Goal: Information Seeking & Learning: Learn about a topic

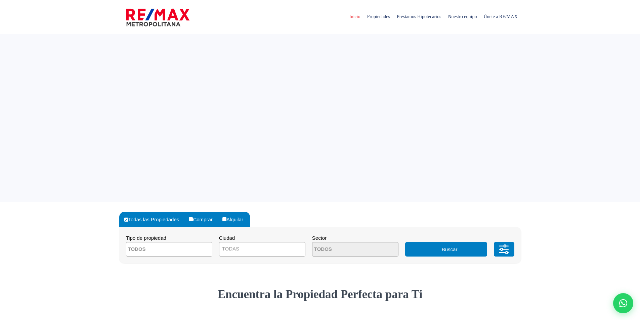
select select
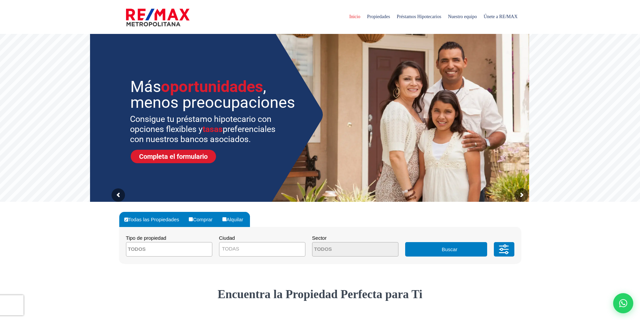
click at [193, 219] on input "Comprar" at bounding box center [191, 220] width 4 height 4
radio input "true"
click at [206, 249] on span at bounding box center [169, 249] width 86 height 14
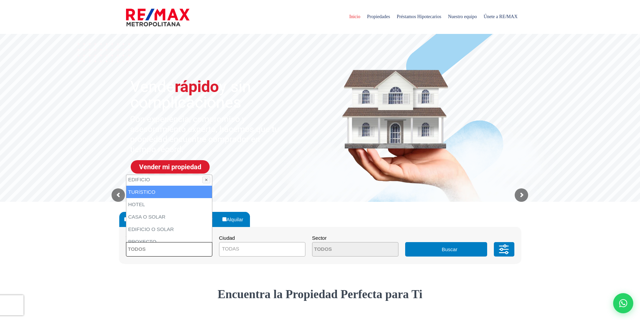
scroll to position [101, 0]
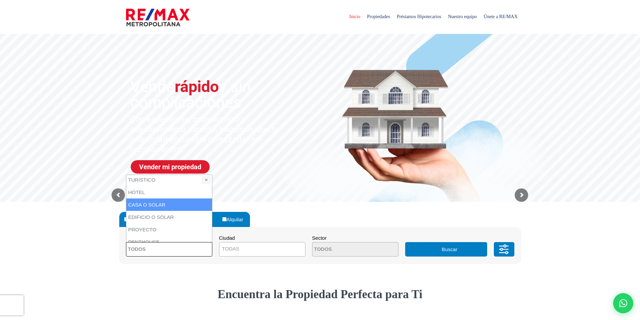
click at [176, 207] on li "CASA O SOLAR" at bounding box center [169, 205] width 86 height 12
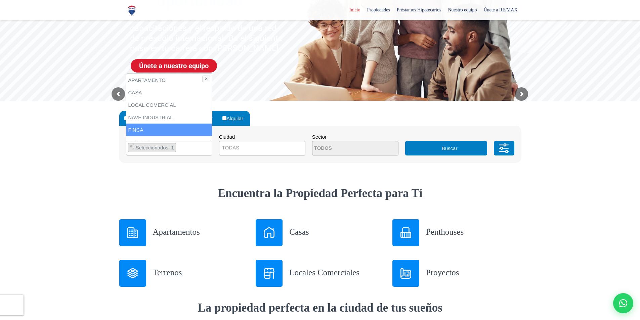
scroll to position [34, 0]
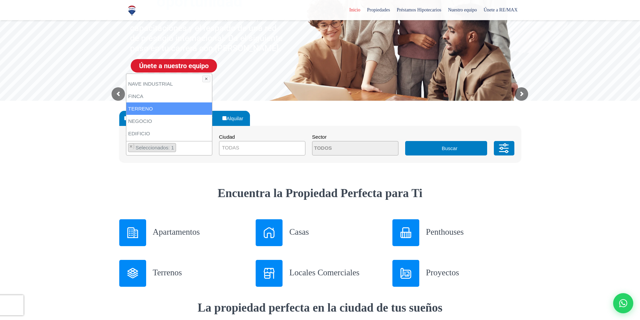
click at [160, 108] on li "TERRENO" at bounding box center [169, 109] width 86 height 12
select select "land"
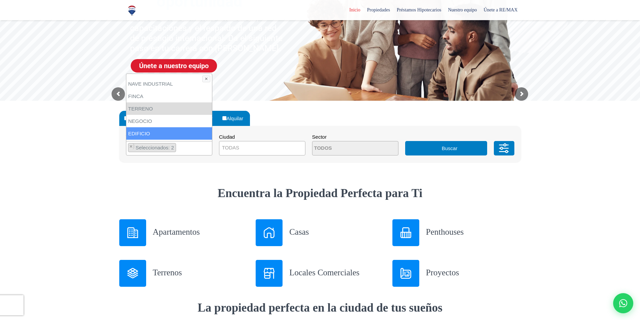
click at [286, 150] on span "TODAS" at bounding box center [263, 147] width 86 height 9
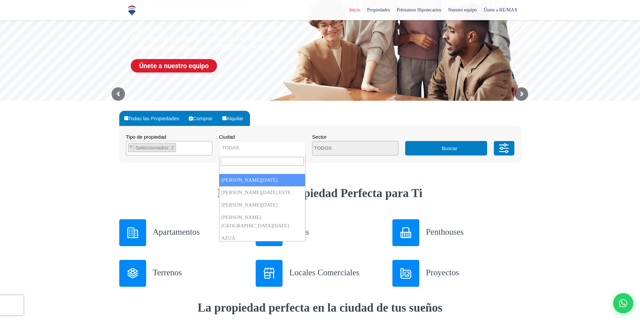
select select "1"
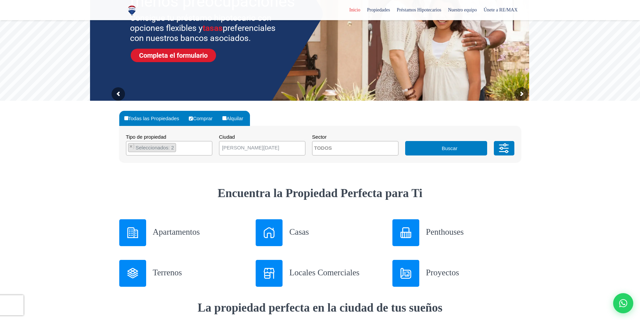
click at [353, 149] on textarea "Search" at bounding box center [345, 149] width 65 height 14
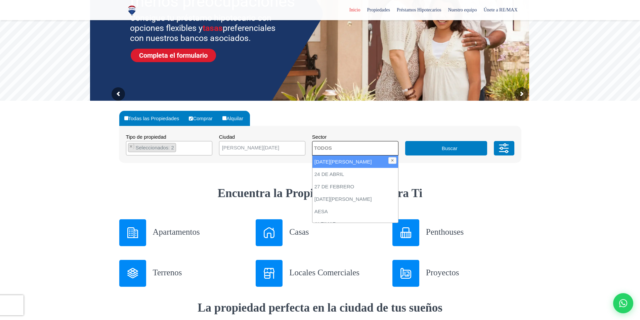
click at [353, 149] on textarea "Search" at bounding box center [345, 149] width 65 height 14
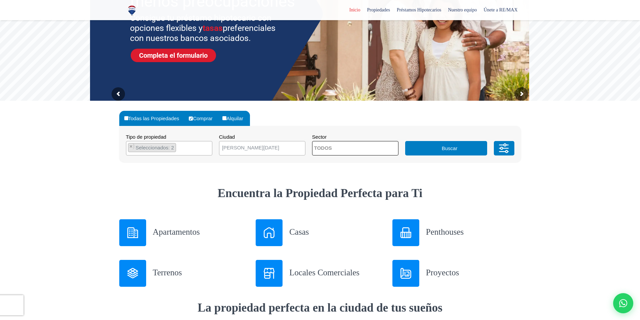
click at [437, 149] on button "Buscar" at bounding box center [446, 148] width 82 height 14
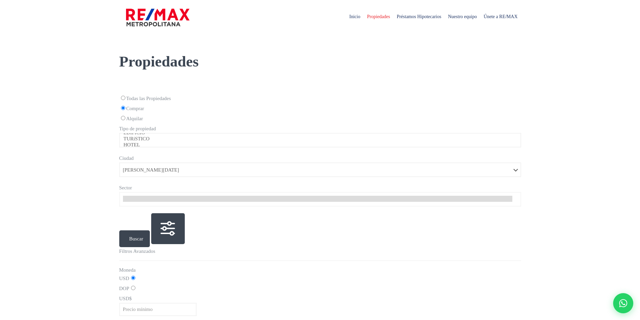
select select "1"
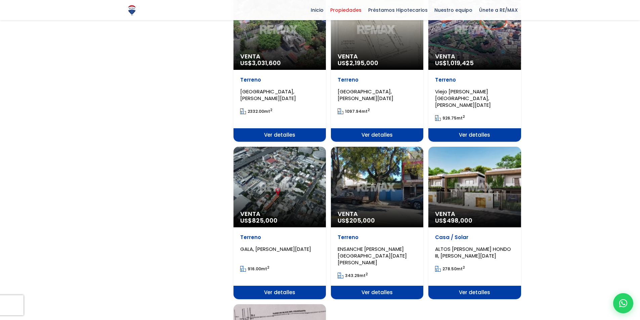
scroll to position [572, 0]
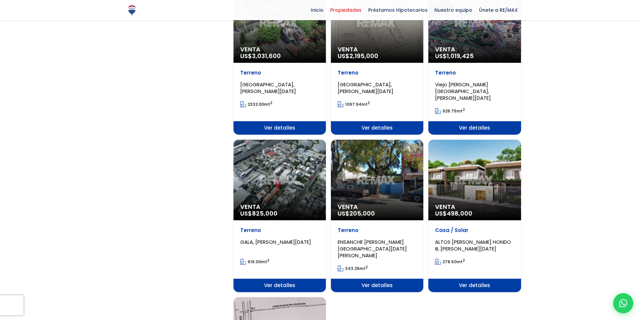
click at [302, 156] on div "Venta US$ 825,000" at bounding box center [280, 180] width 92 height 81
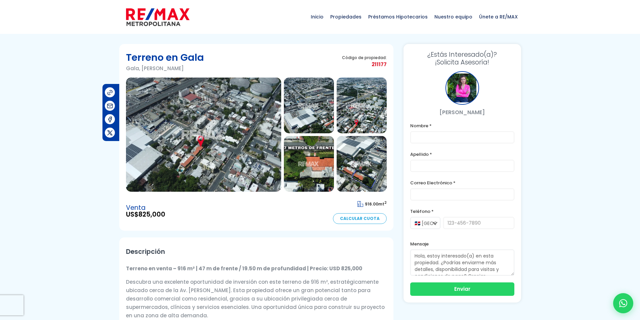
click at [222, 154] on img at bounding box center [203, 135] width 155 height 114
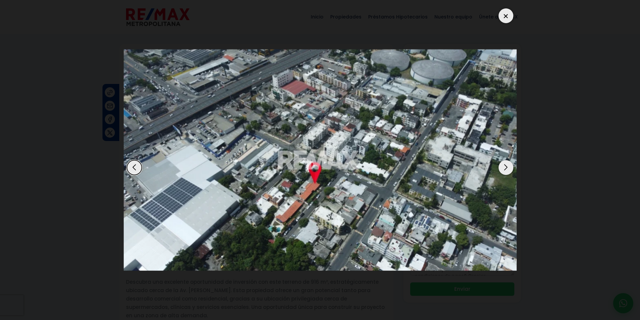
click at [507, 167] on div "Next slide" at bounding box center [506, 167] width 15 height 15
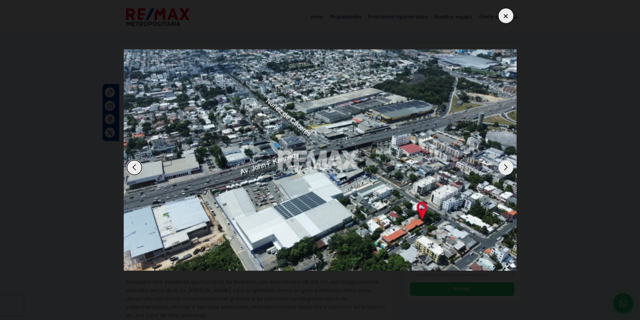
click at [509, 168] on div "Next slide" at bounding box center [506, 167] width 15 height 15
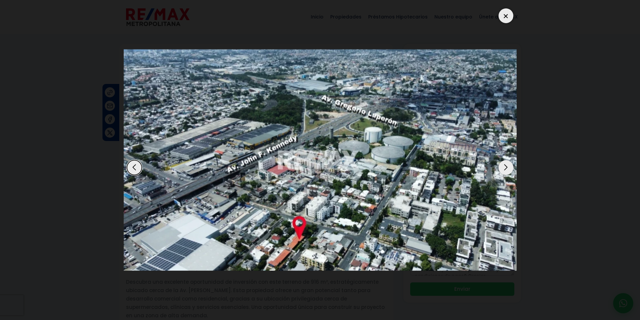
click at [509, 168] on div "Next slide" at bounding box center [506, 167] width 15 height 15
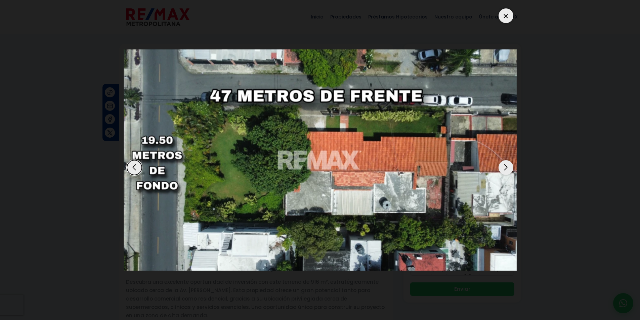
click at [503, 19] on div at bounding box center [506, 15] width 15 height 15
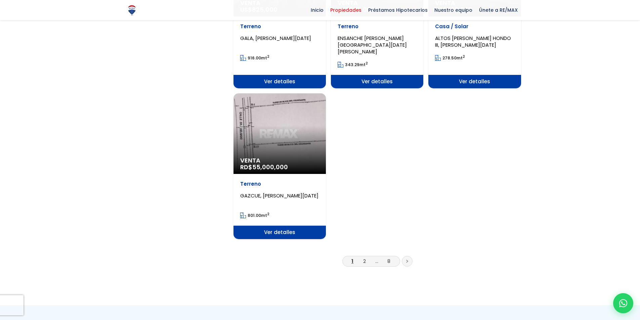
scroll to position [807, 0]
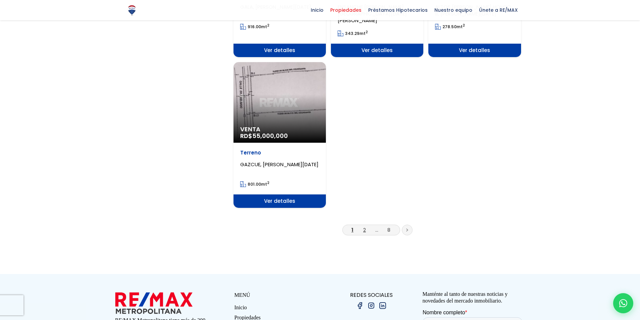
click at [364, 227] on link "2" at bounding box center [364, 230] width 3 height 7
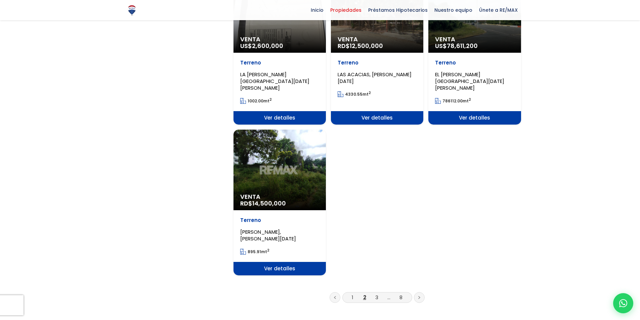
scroll to position [740, 0]
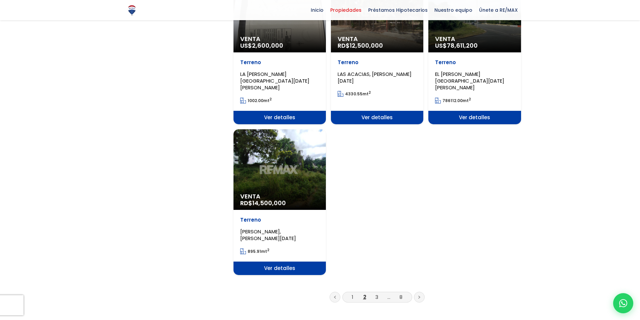
click at [274, 262] on span "Ver detalles" at bounding box center [280, 268] width 92 height 13
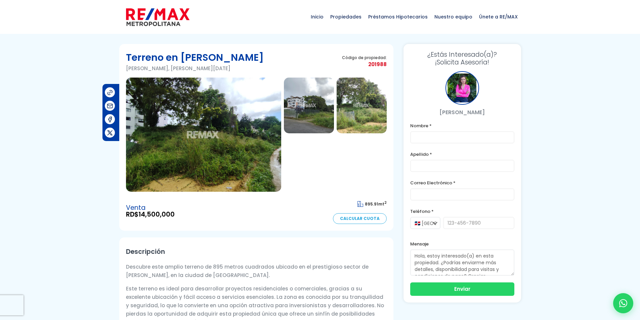
click at [315, 110] on img at bounding box center [309, 106] width 50 height 56
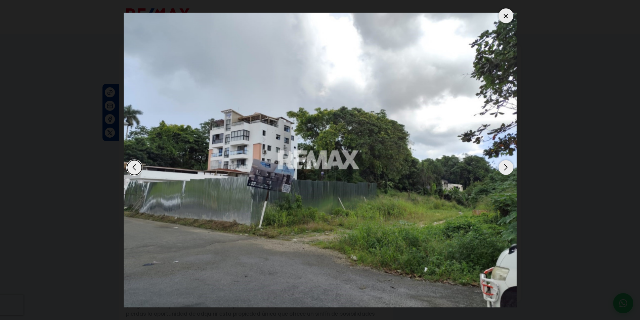
click at [506, 166] on div "Next slide" at bounding box center [506, 167] width 15 height 15
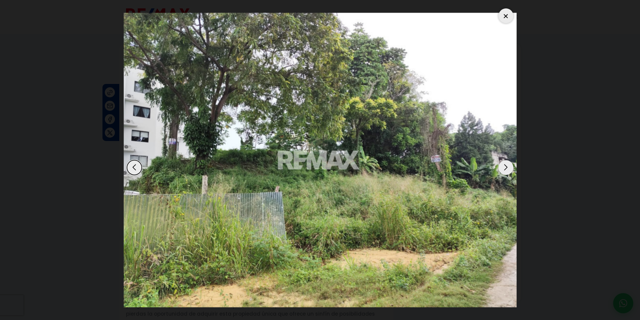
click at [506, 166] on div "Next slide" at bounding box center [506, 167] width 15 height 15
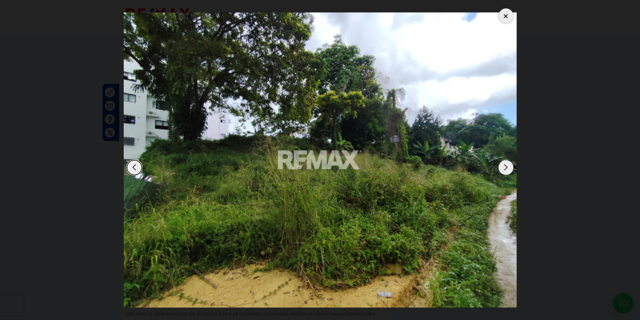
click at [506, 166] on div "Next slide" at bounding box center [506, 167] width 15 height 15
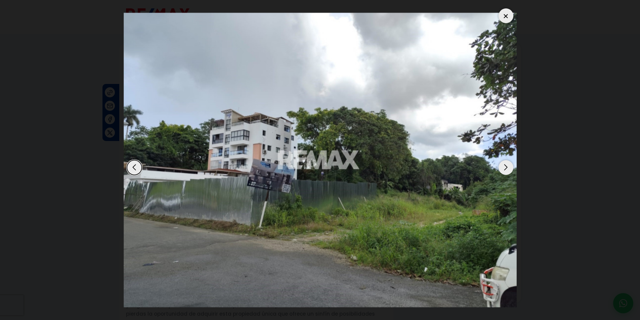
click at [510, 21] on div at bounding box center [506, 15] width 15 height 15
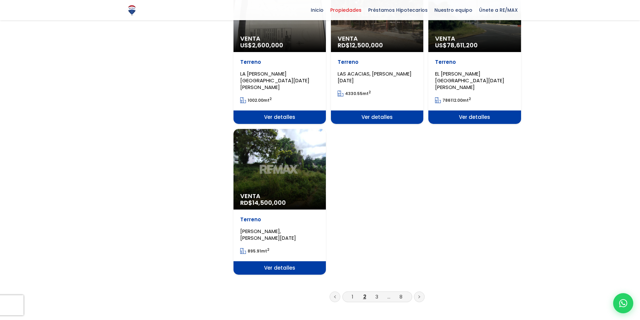
scroll to position [740, 0]
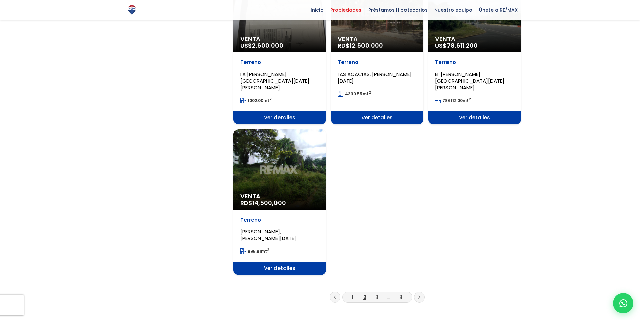
click at [364, 294] on link "2" at bounding box center [364, 297] width 3 height 7
click at [377, 294] on link "3" at bounding box center [377, 297] width 3 height 7
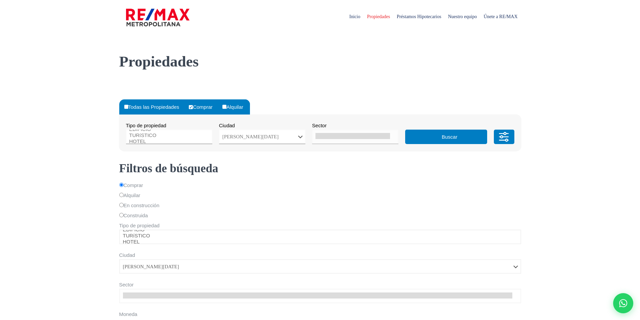
select select "1"
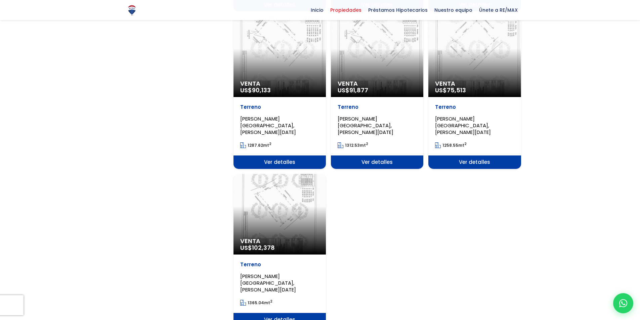
scroll to position [773, 0]
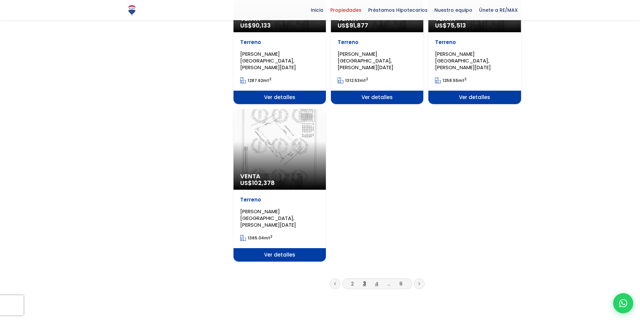
click at [377, 280] on link "4" at bounding box center [376, 283] width 3 height 7
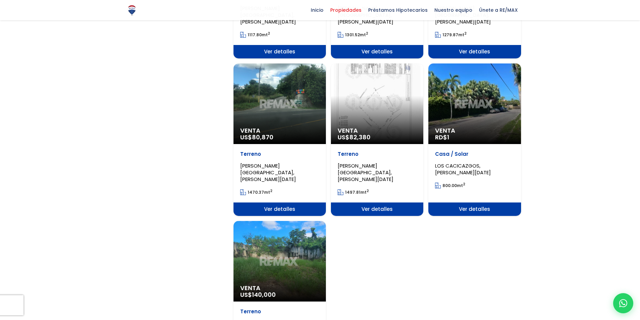
scroll to position [706, 0]
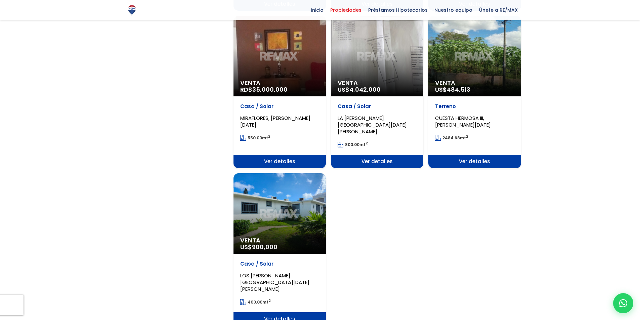
scroll to position [706, 0]
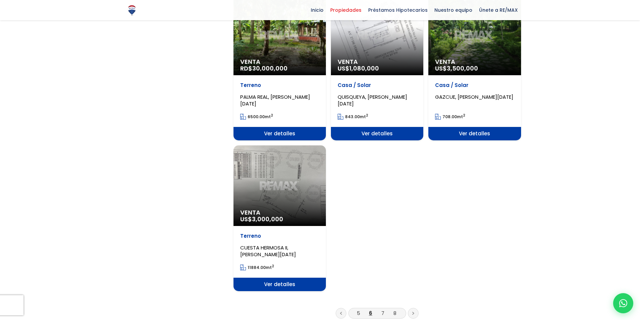
scroll to position [740, 0]
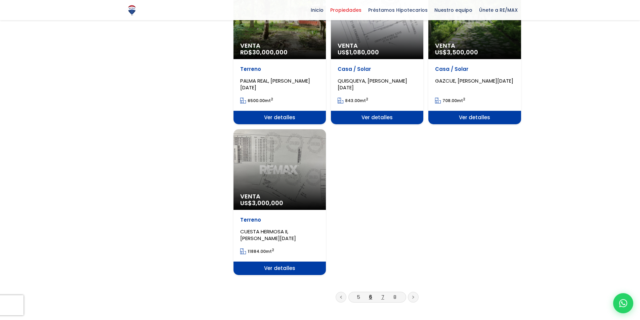
click at [383, 294] on link "7" at bounding box center [383, 297] width 3 height 7
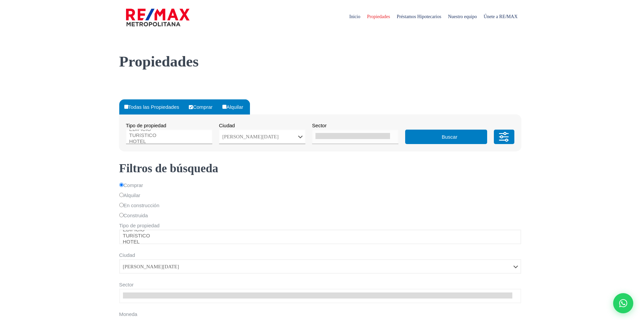
select select "1"
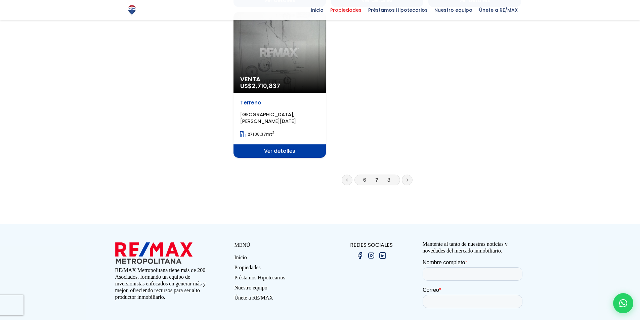
scroll to position [890, 0]
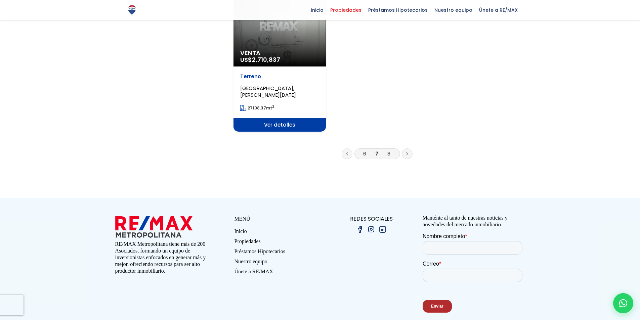
click at [390, 150] on link "8" at bounding box center [389, 153] width 3 height 7
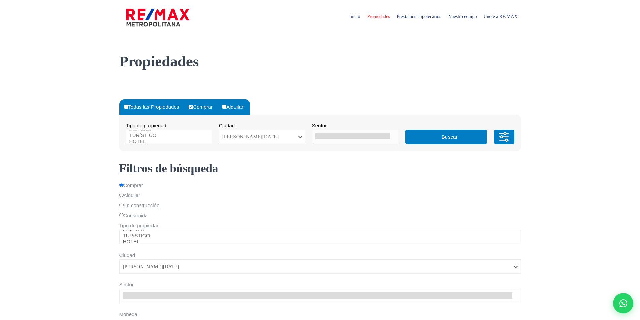
select select "1"
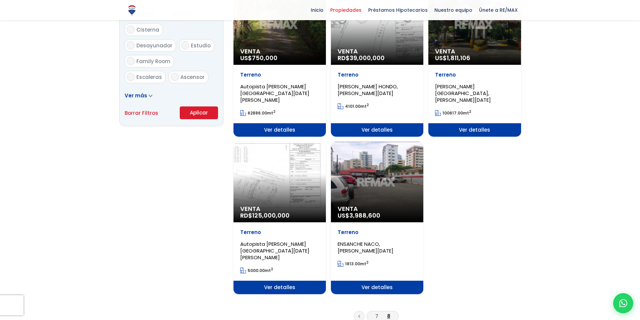
scroll to position [437, 0]
